Goal: Task Accomplishment & Management: Manage account settings

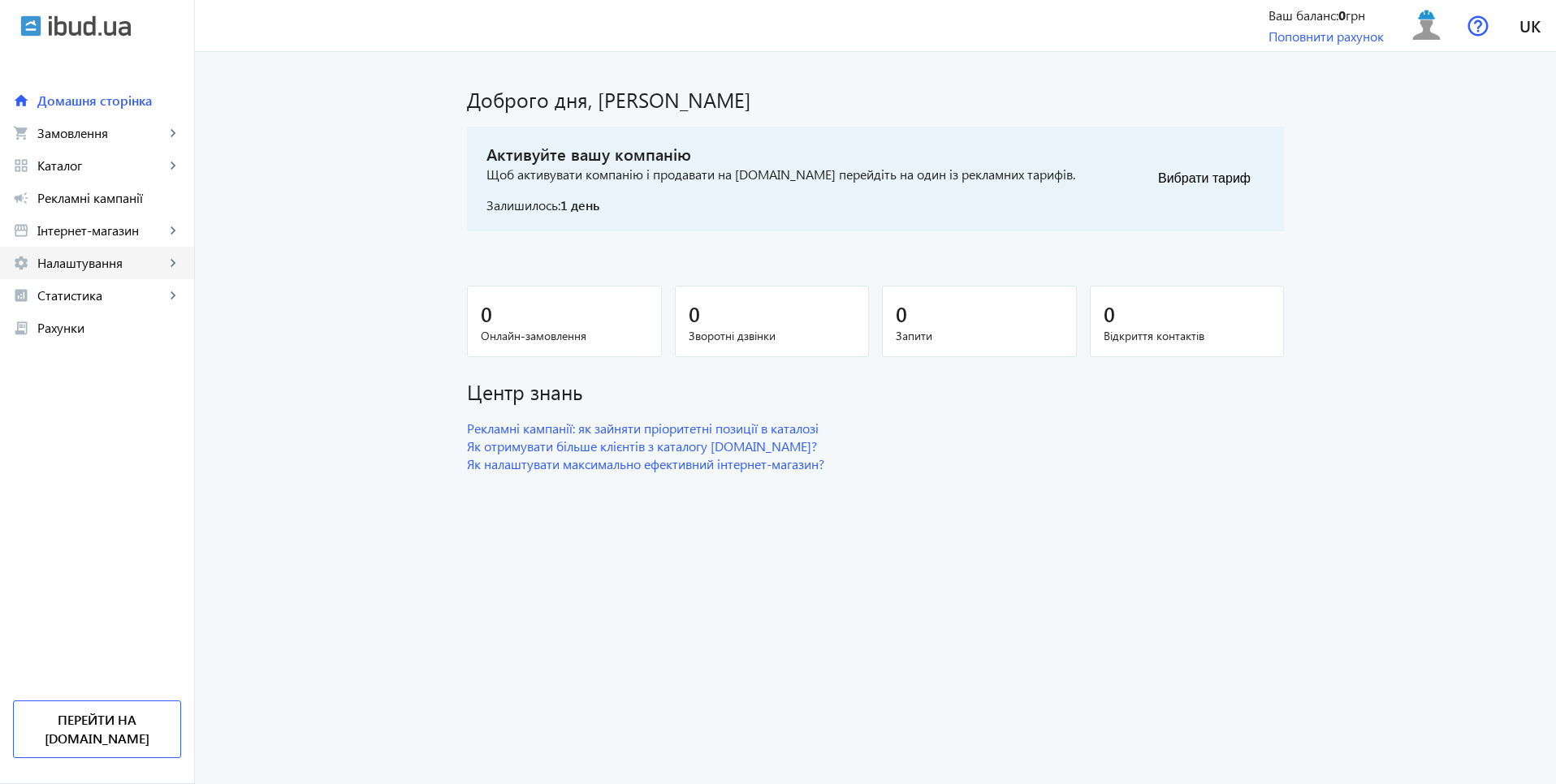
click at [102, 260] on span "Налаштування" at bounding box center [102, 263] width 128 height 16
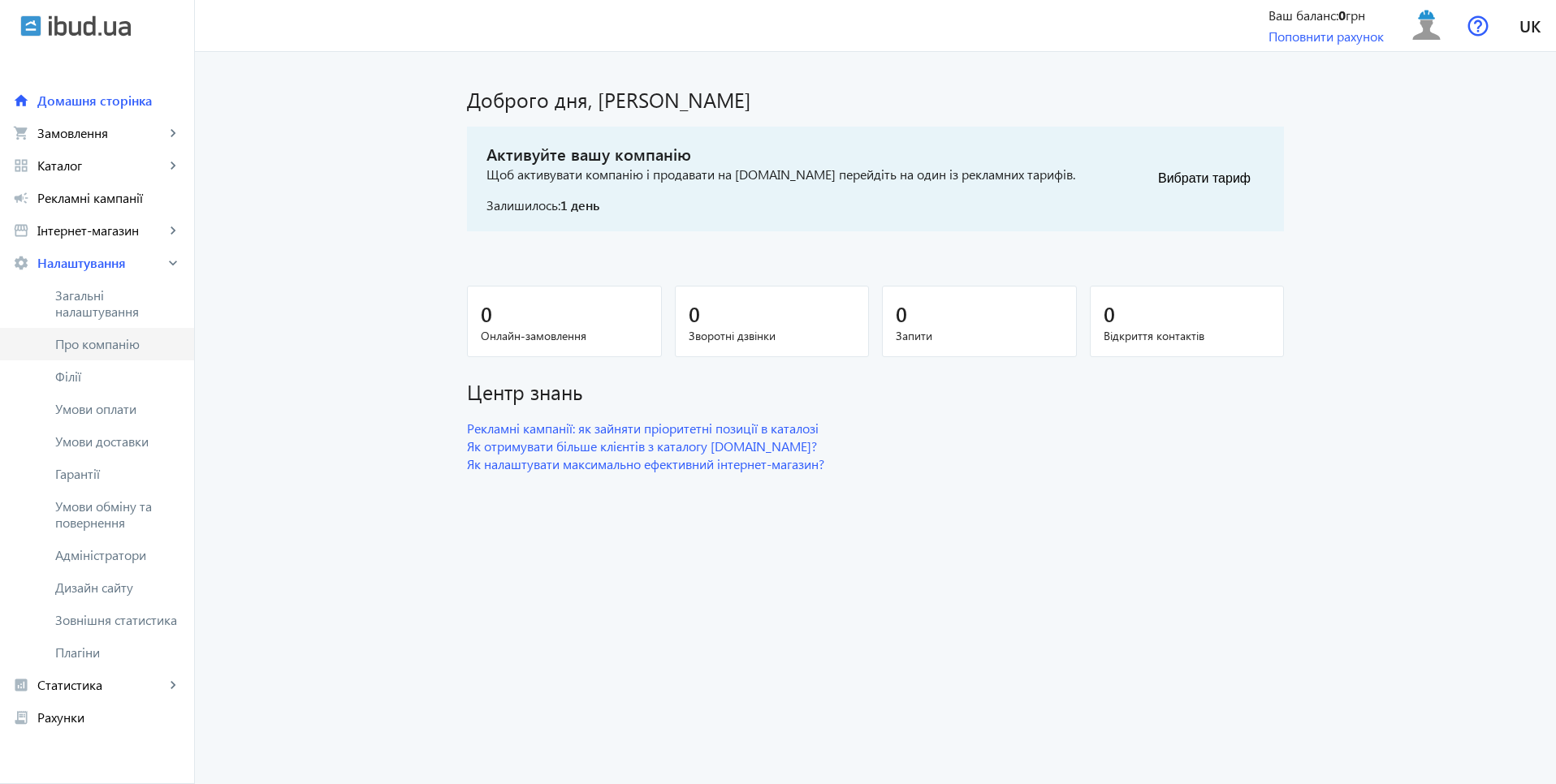
click at [99, 347] on span "Про компанію" at bounding box center [118, 344] width 126 height 16
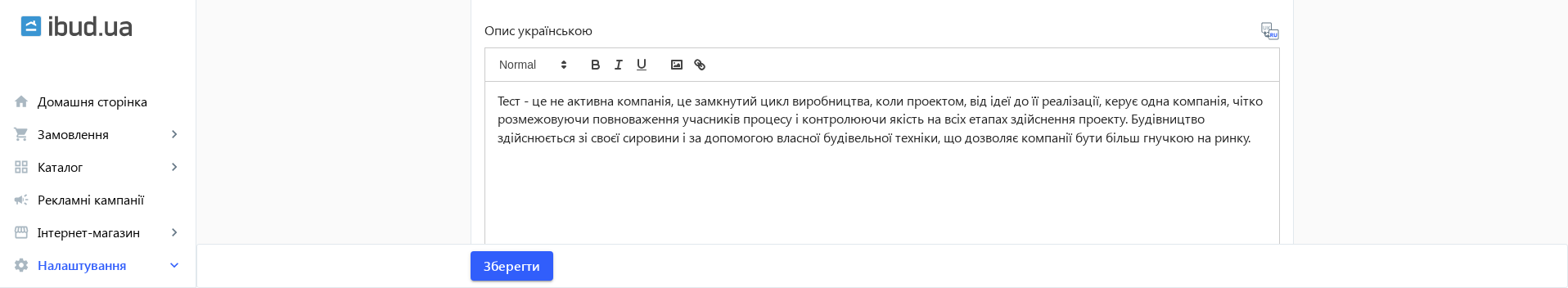
scroll to position [590, 0]
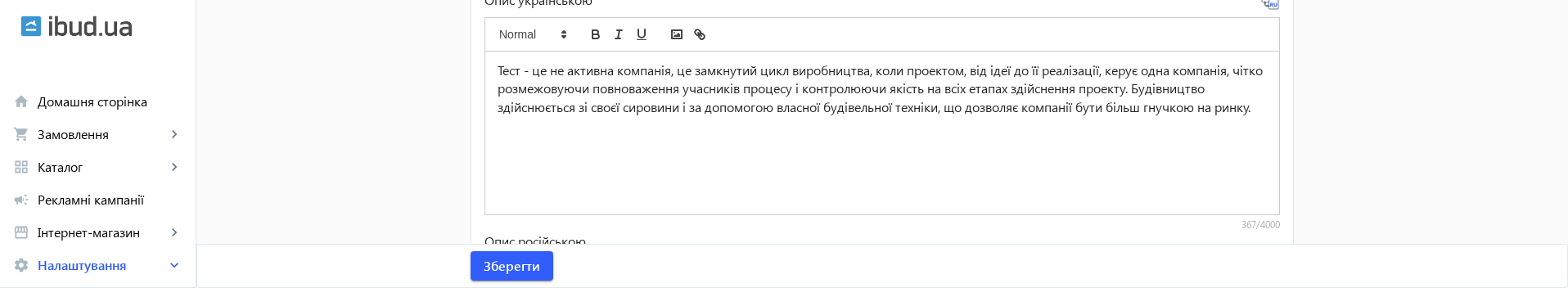
click at [584, 117] on p "Тест - це не активна компанія, це замкнутий цикл виробництва, коли проектом, ві…" at bounding box center [883, 89] width 770 height 55
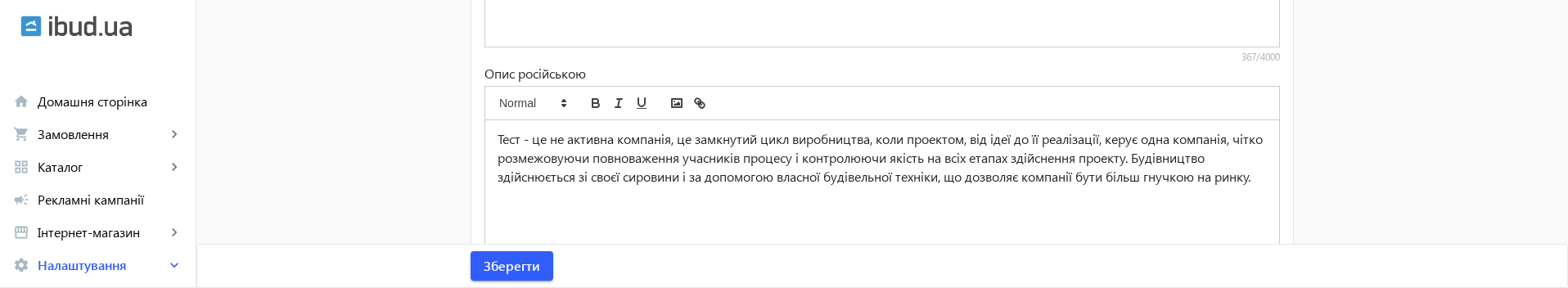
scroll to position [756, 0]
click at [503, 140] on p "Тест - це не активна компанія, це замкнутий цикл виробництва, коли проектом, ві…" at bounding box center [883, 158] width 770 height 55
click at [593, 101] on icon "bold" at bounding box center [596, 101] width 5 height 5
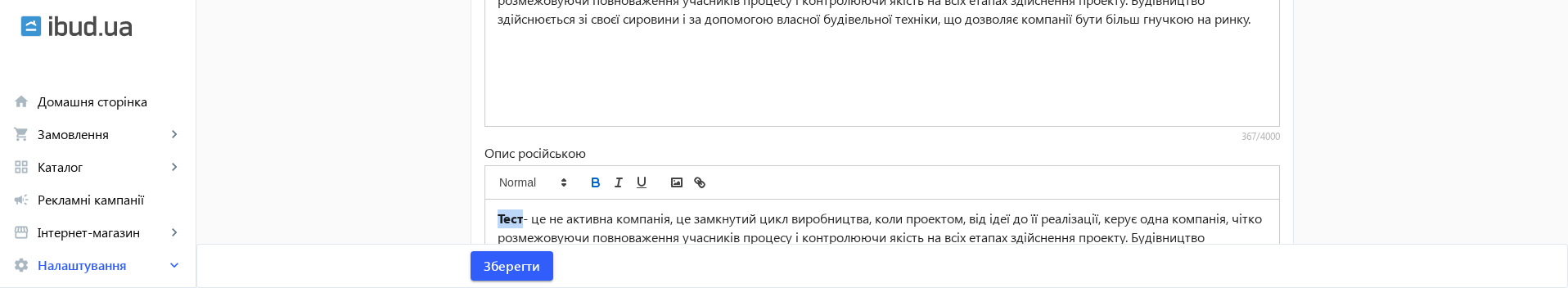
scroll to position [560, 0]
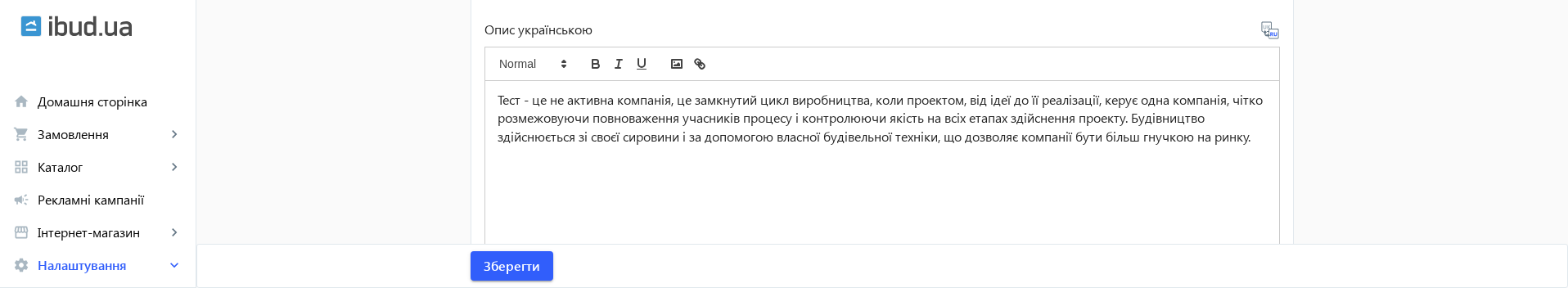
click at [507, 101] on p "Тест - це не активна компанія, це замкнутий цикл виробництва, коли проектом, ві…" at bounding box center [883, 118] width 770 height 55
click at [592, 65] on icon "bold" at bounding box center [596, 63] width 14 height 14
click at [602, 147] on p "Тест - це не активна компанія, це замкнутий цикл виробництва, коли проектом, ві…" at bounding box center [883, 118] width 770 height 55
click at [520, 269] on span "Зберегти" at bounding box center [512, 266] width 56 height 18
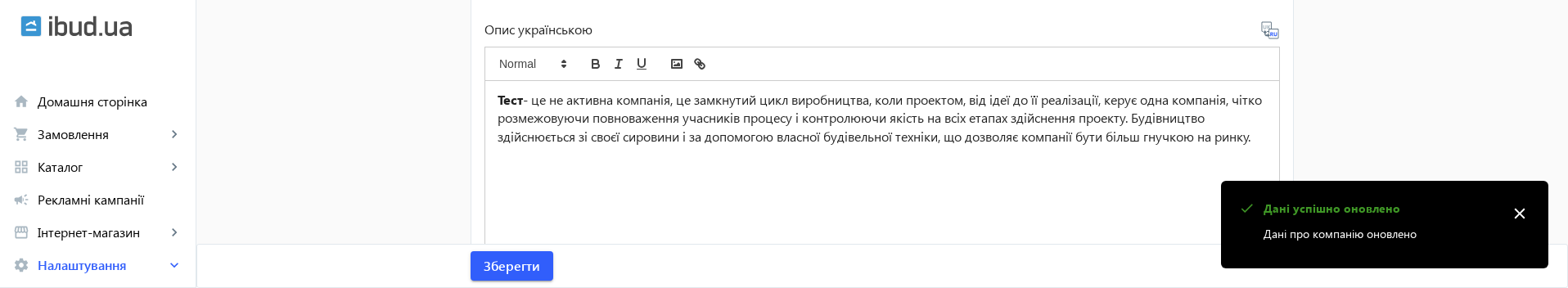
click at [1522, 213] on mat-icon "close" at bounding box center [1519, 213] width 24 height 24
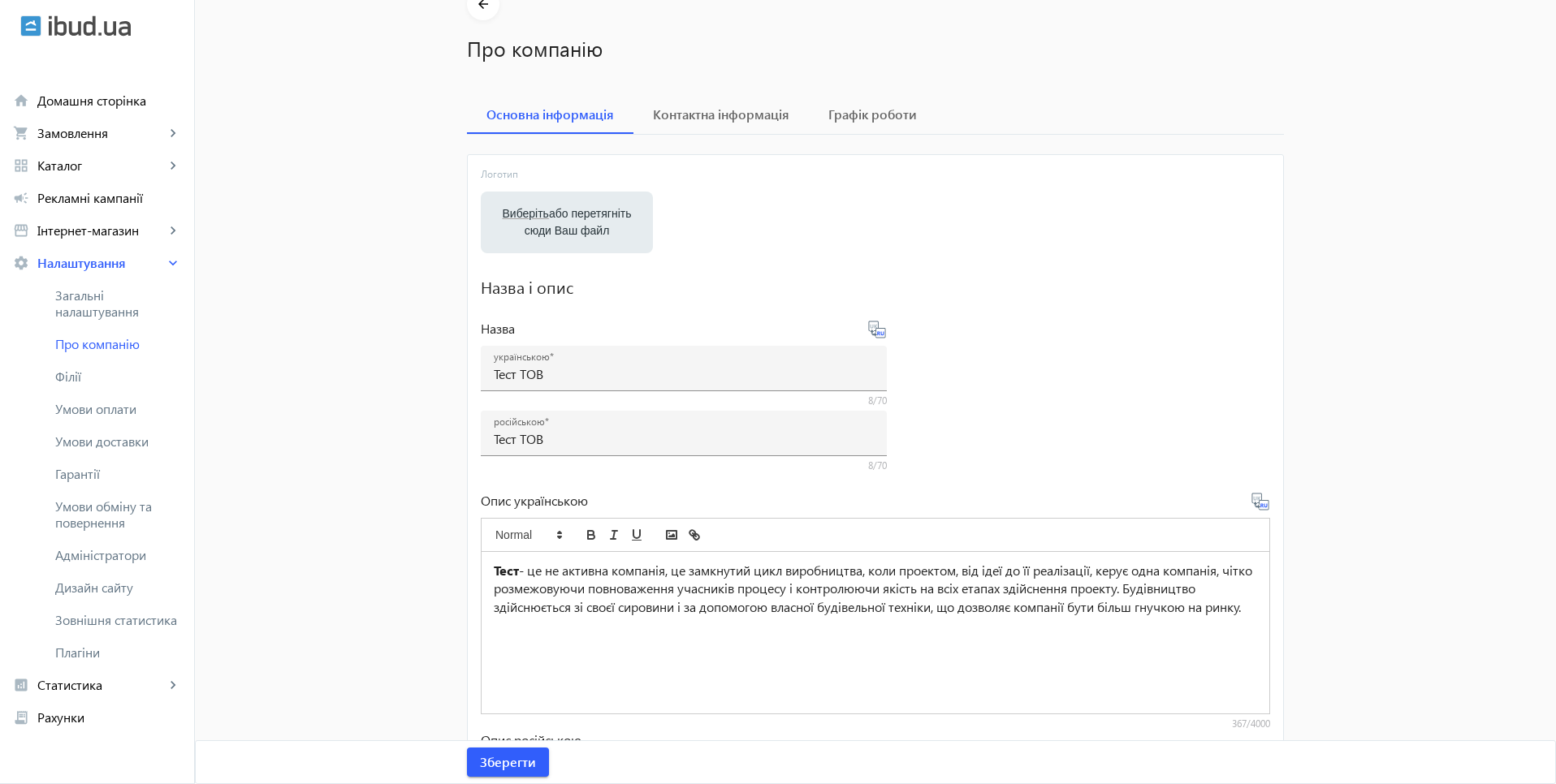
scroll to position [0, 0]
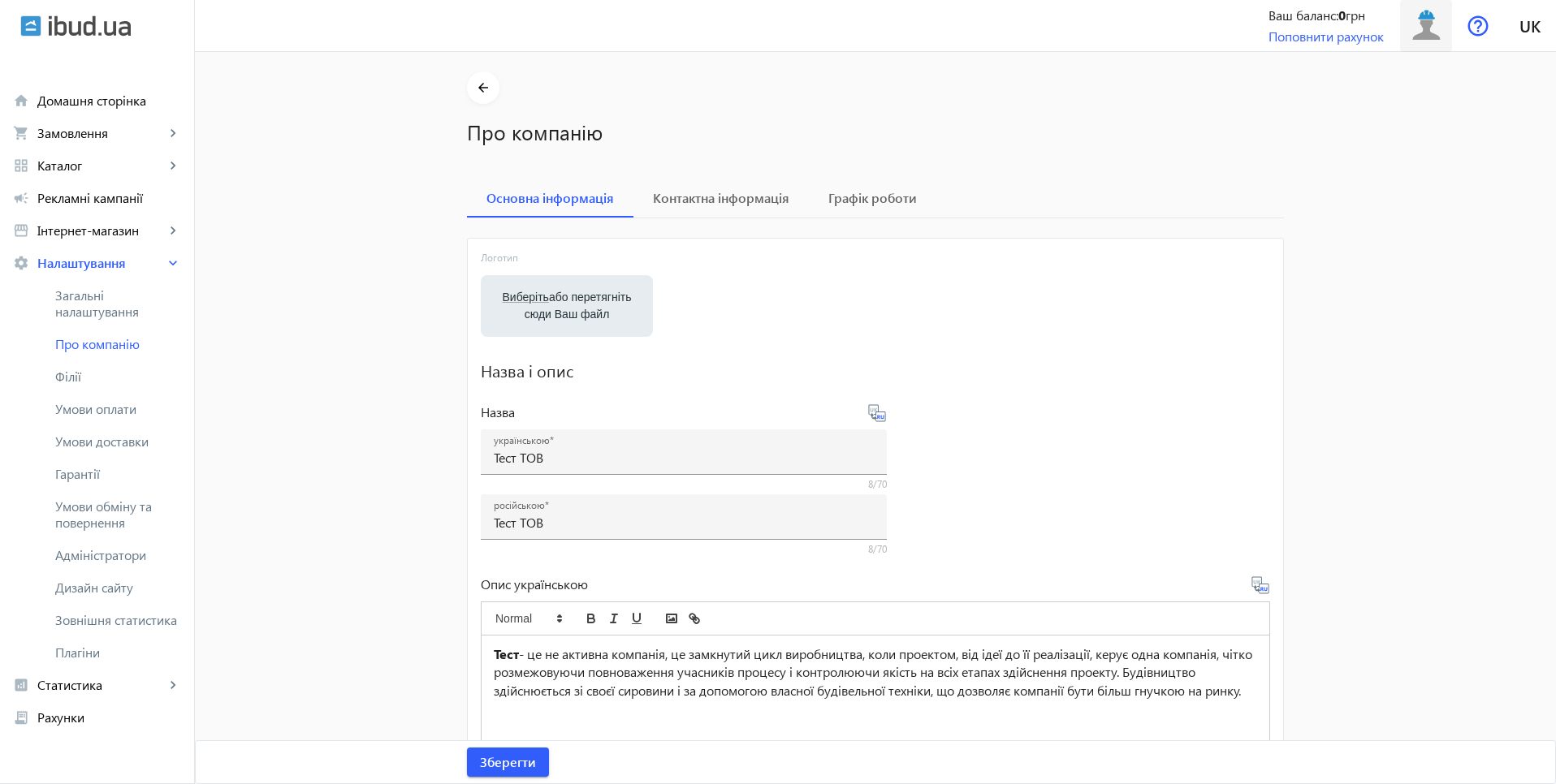
click at [1440, 26] on img at bounding box center [1427, 25] width 37 height 37
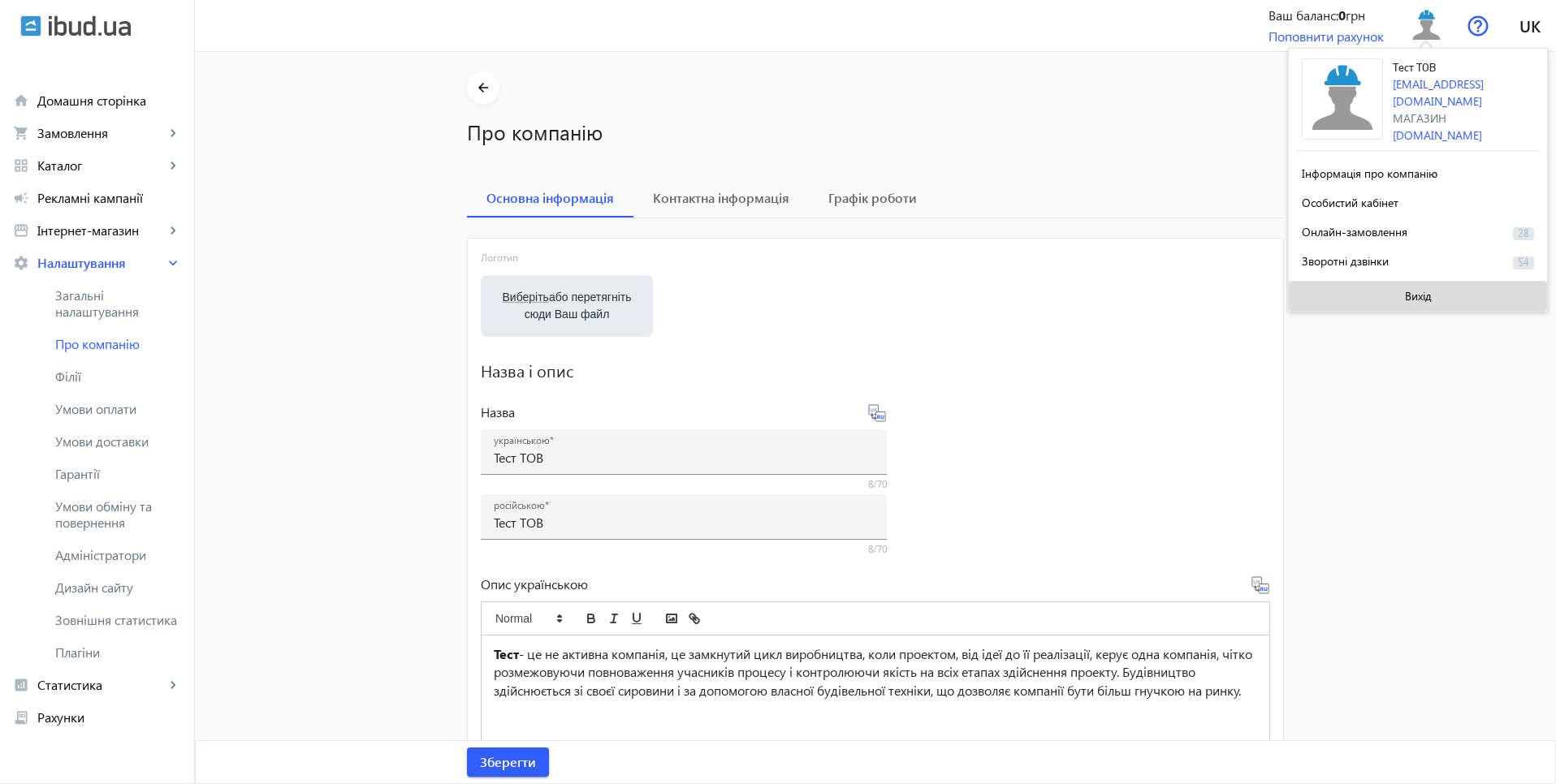
click at [1403, 285] on span at bounding box center [1418, 295] width 258 height 39
